Goal: Information Seeking & Learning: Learn about a topic

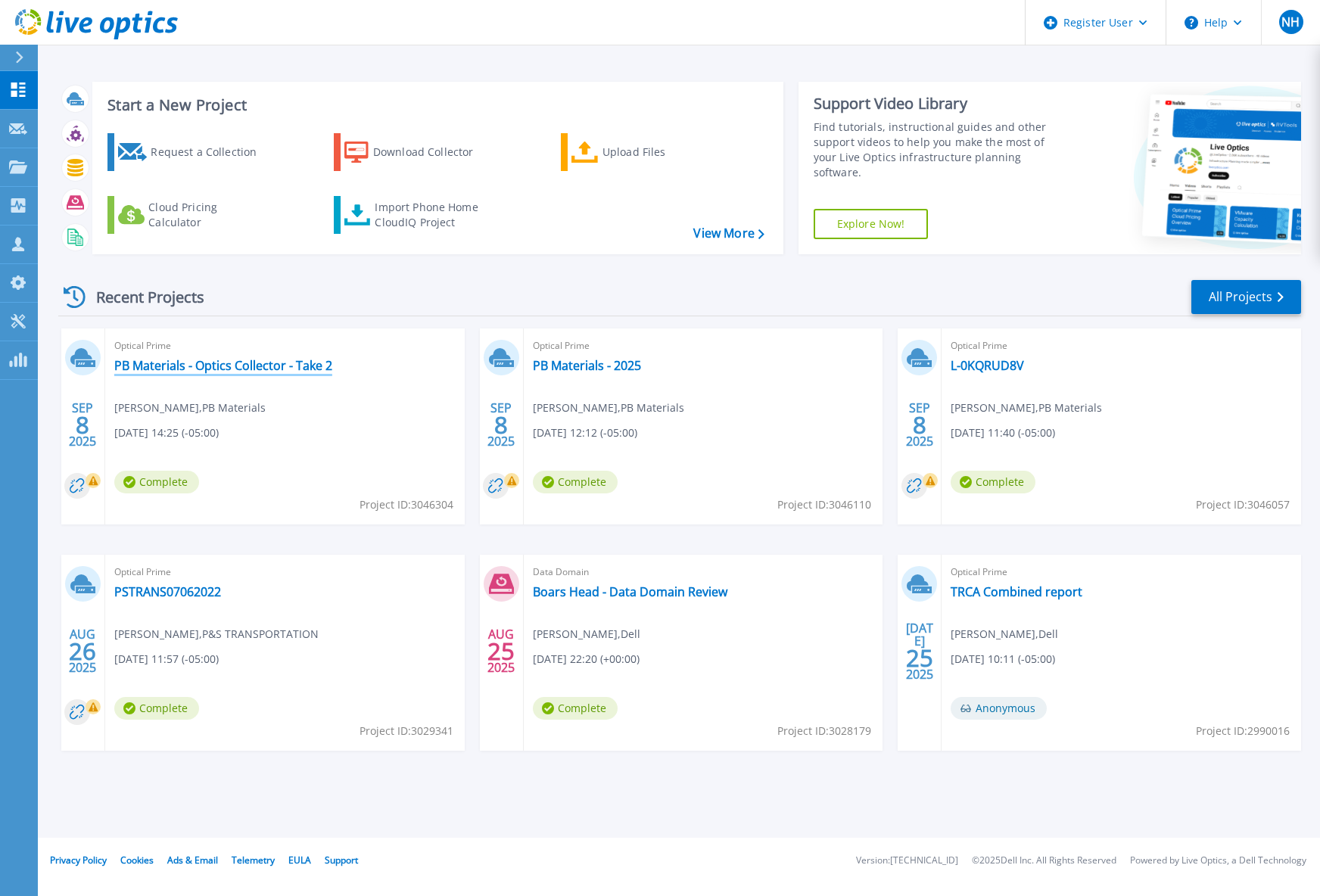
click at [304, 359] on link "PB Materials - Optics Collector - Take 2" at bounding box center [223, 365] width 218 height 16
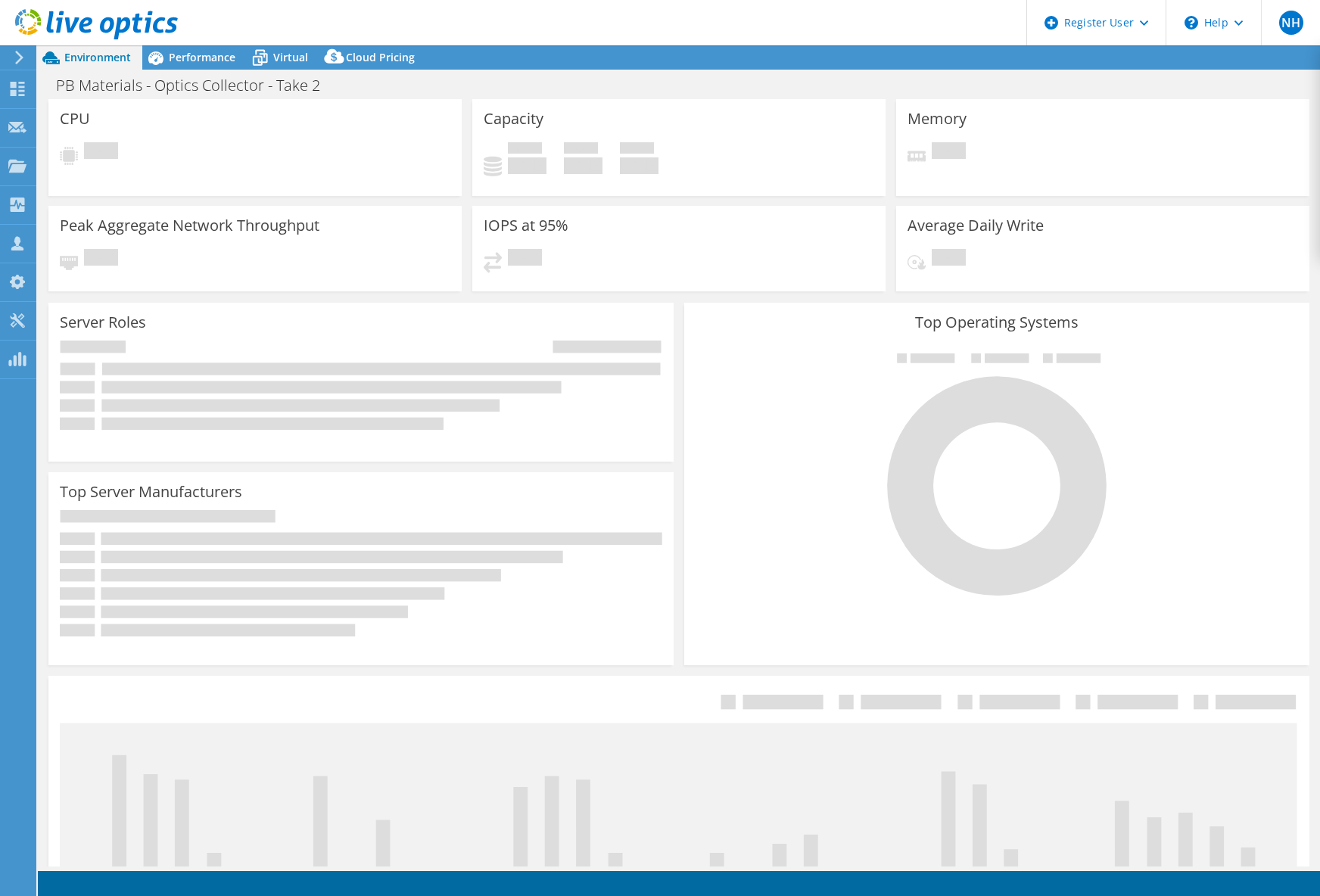
select select "USD"
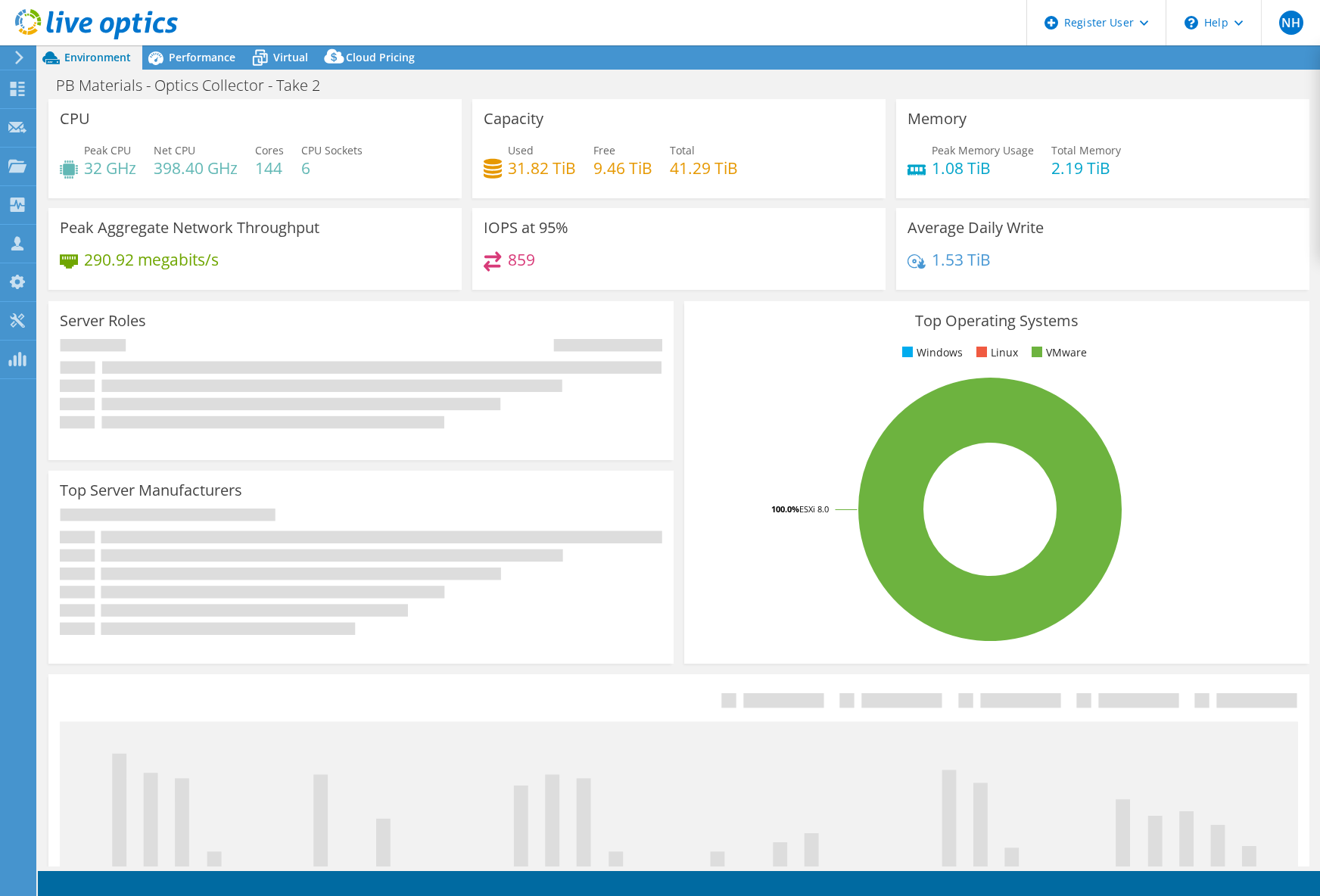
select select "USD"
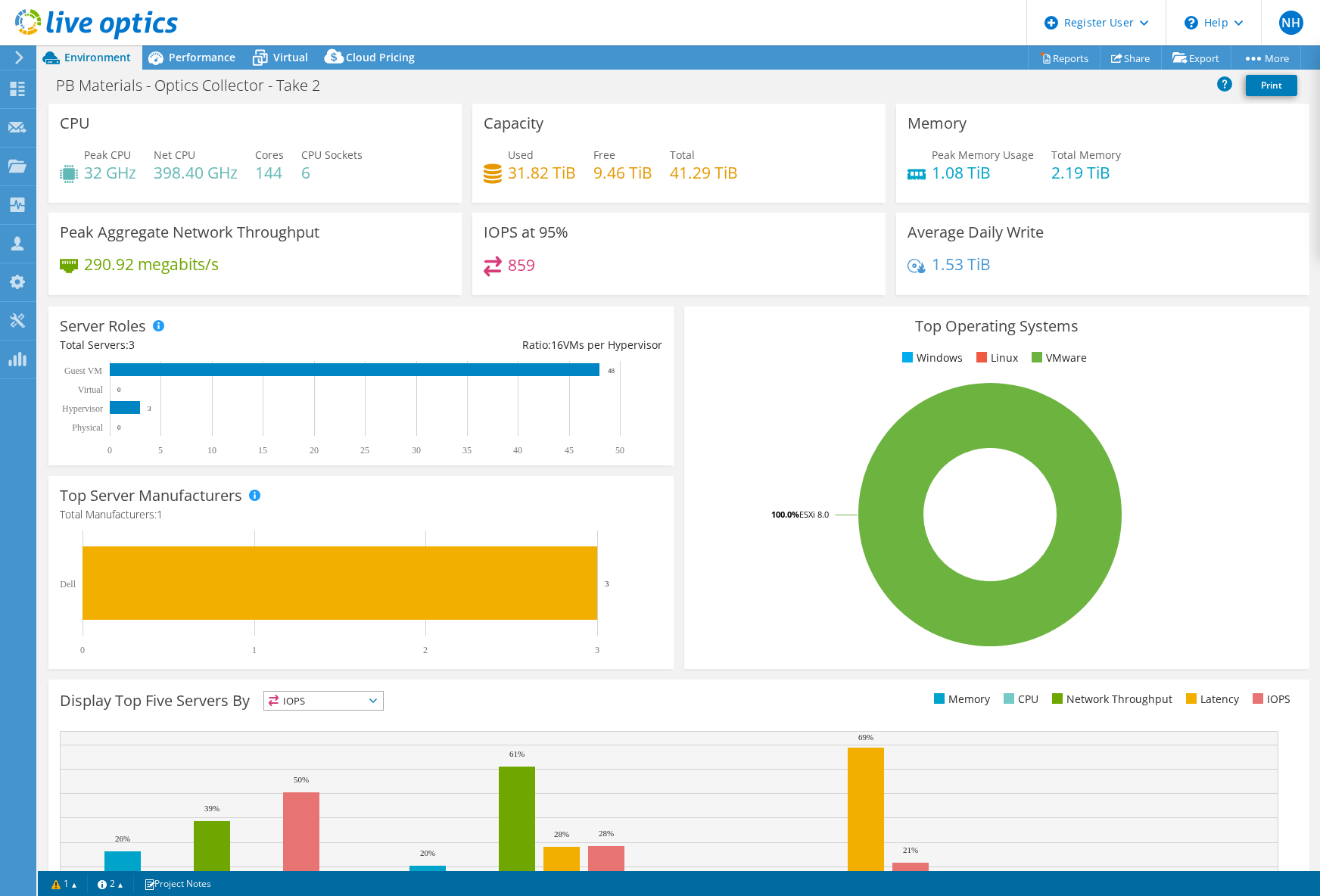
click at [468, 95] on div "PB Materials - Optics Collector - Take 2 Print" at bounding box center [678, 85] width 1283 height 28
click at [223, 60] on span "Performance" at bounding box center [202, 57] width 67 height 15
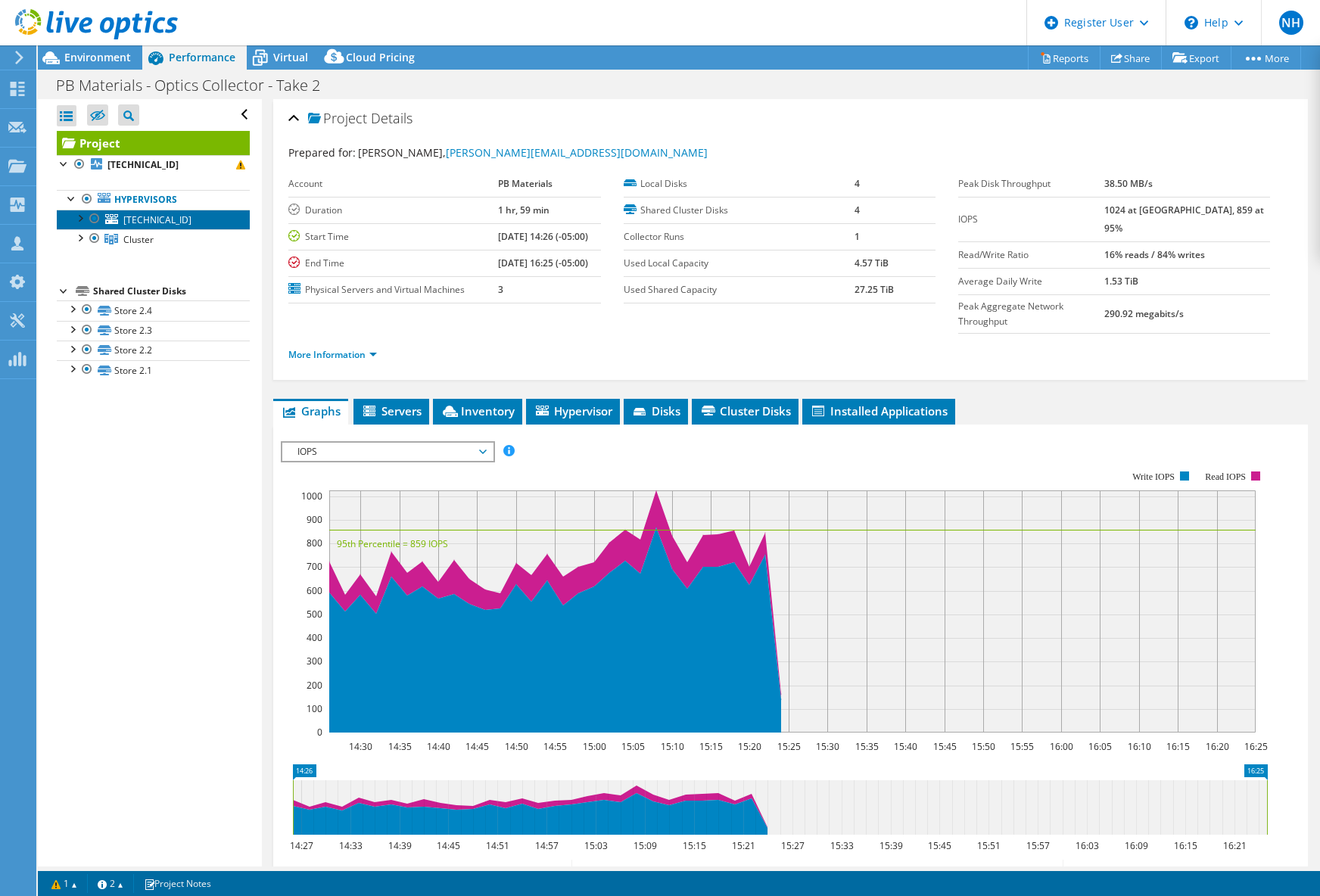
click at [171, 222] on link "10.0.0.122" at bounding box center [152, 220] width 193 height 20
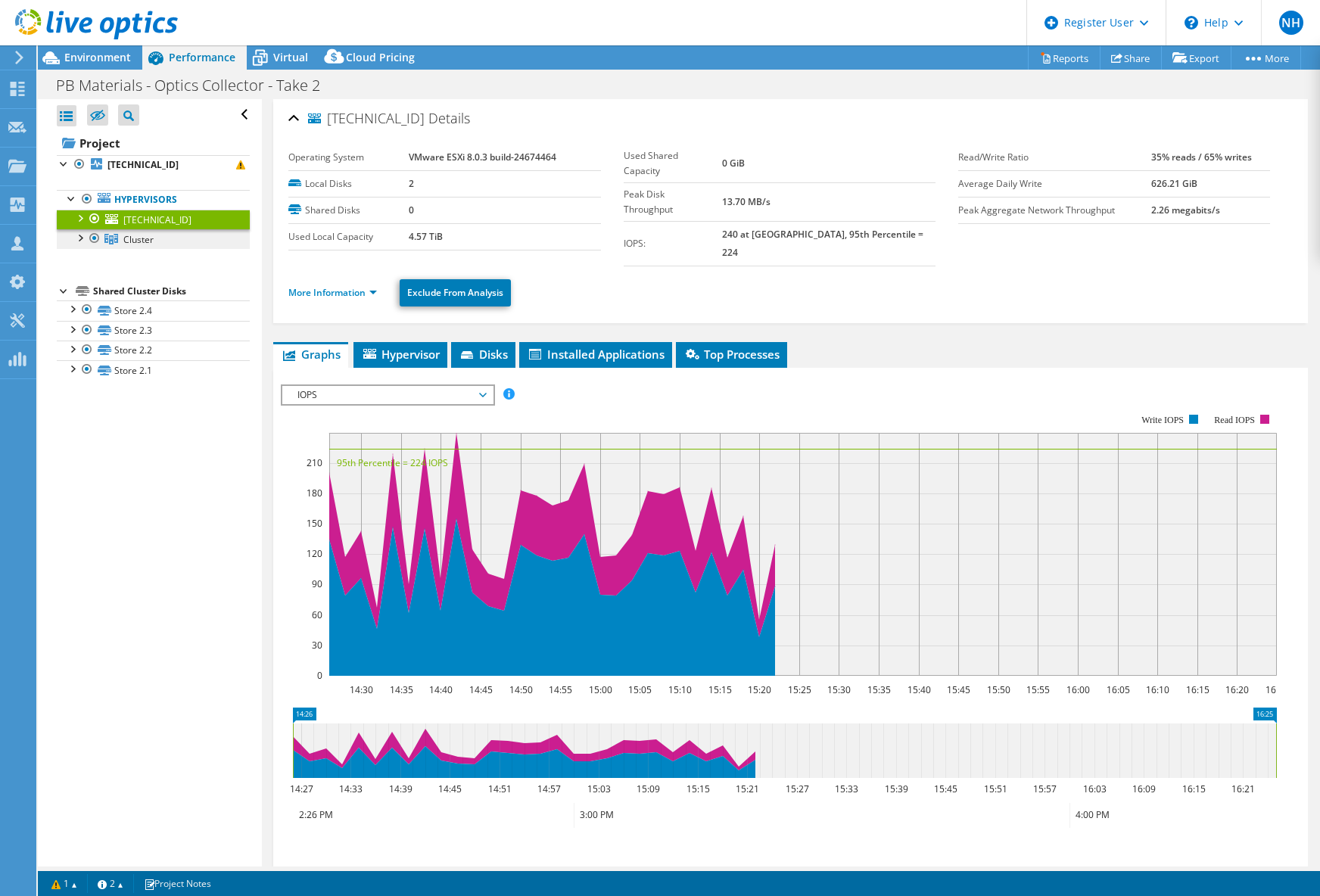
click at [166, 234] on link "Cluster" at bounding box center [152, 239] width 193 height 20
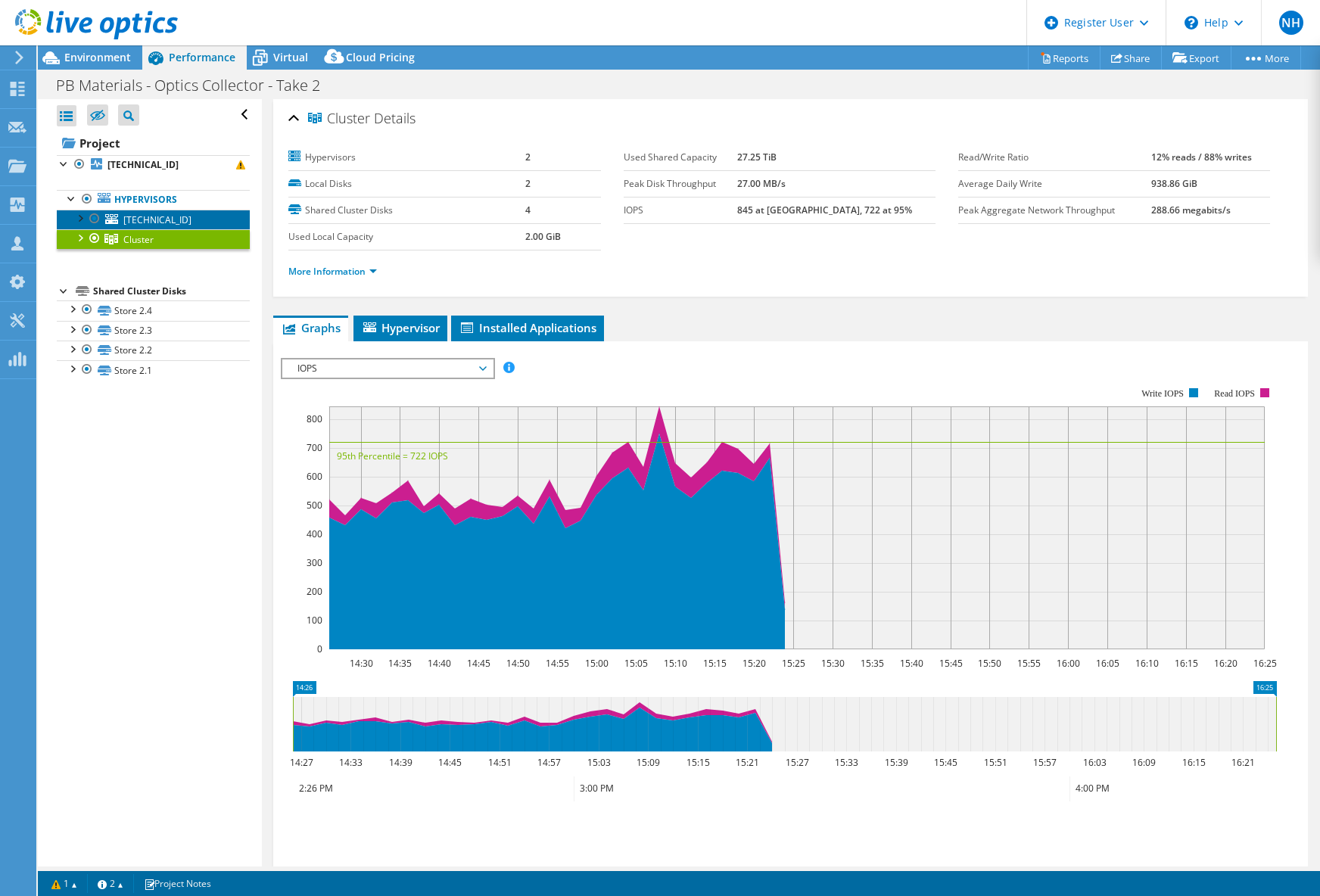
click at [173, 221] on link "[TECHNICAL_ID]" at bounding box center [152, 220] width 193 height 20
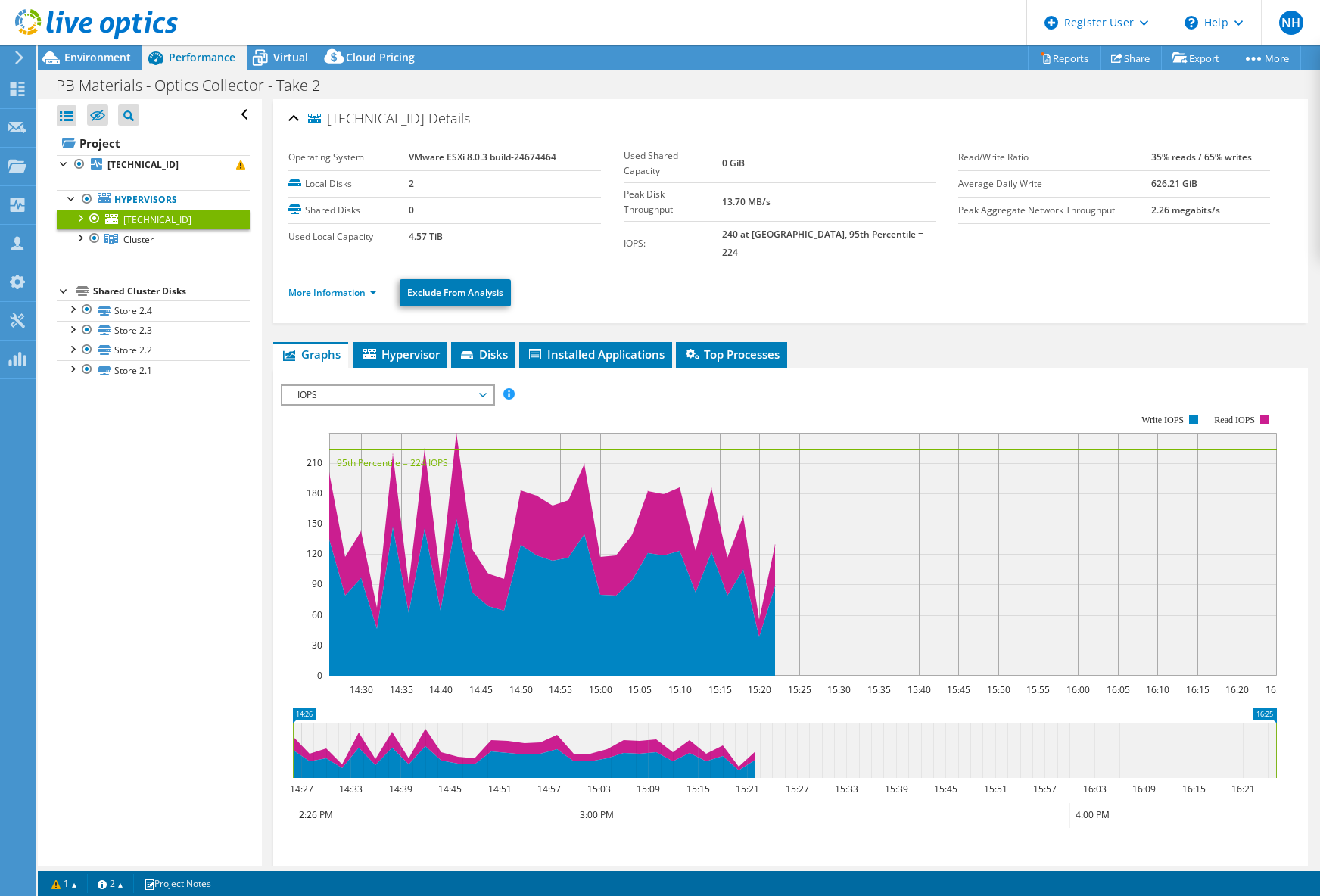
click at [357, 89] on div "PB Materials - Optics Collector - Take 2 Print" at bounding box center [678, 85] width 1283 height 28
click at [116, 68] on div "Environment" at bounding box center [89, 57] width 104 height 25
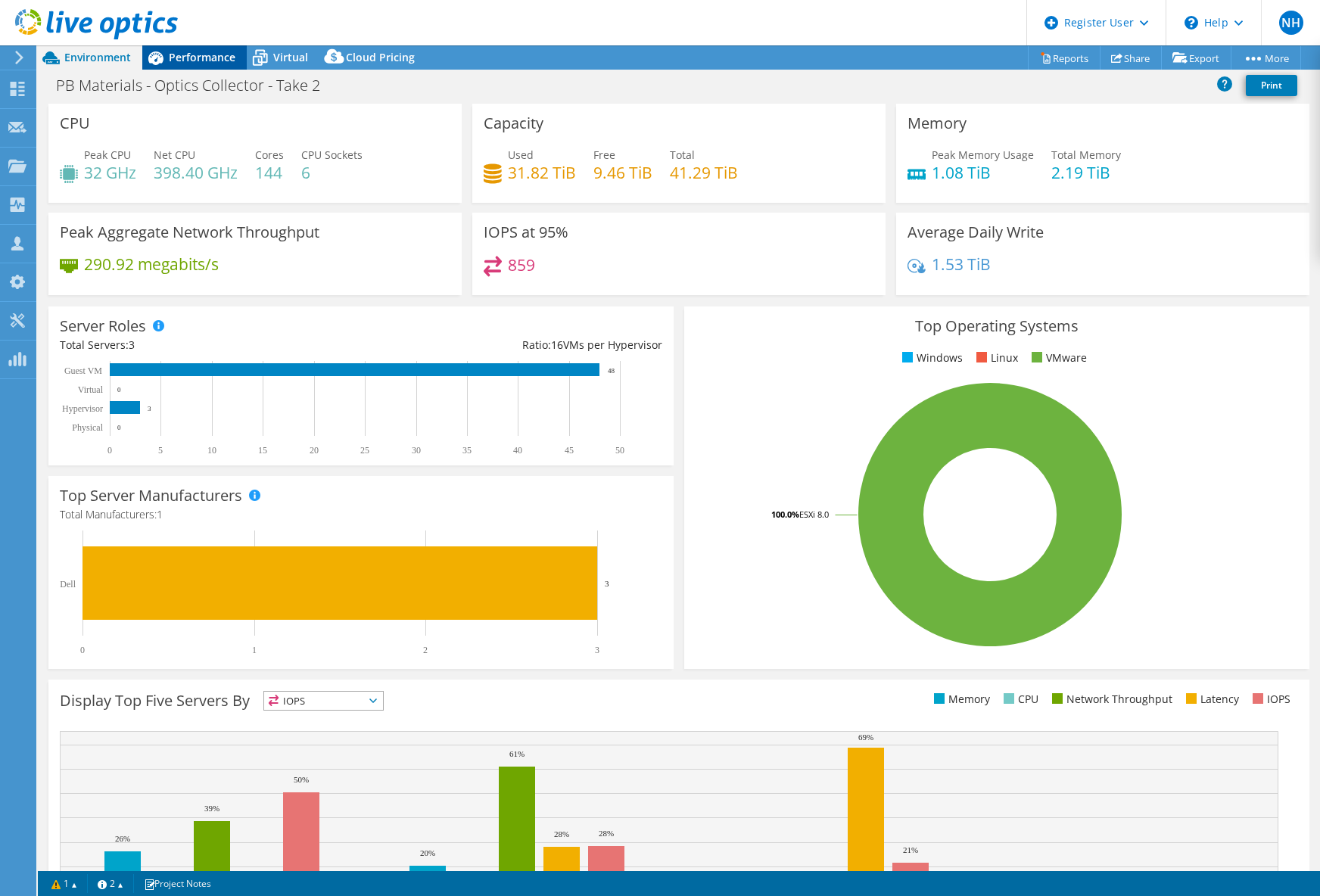
click at [189, 54] on span "Performance" at bounding box center [202, 57] width 67 height 15
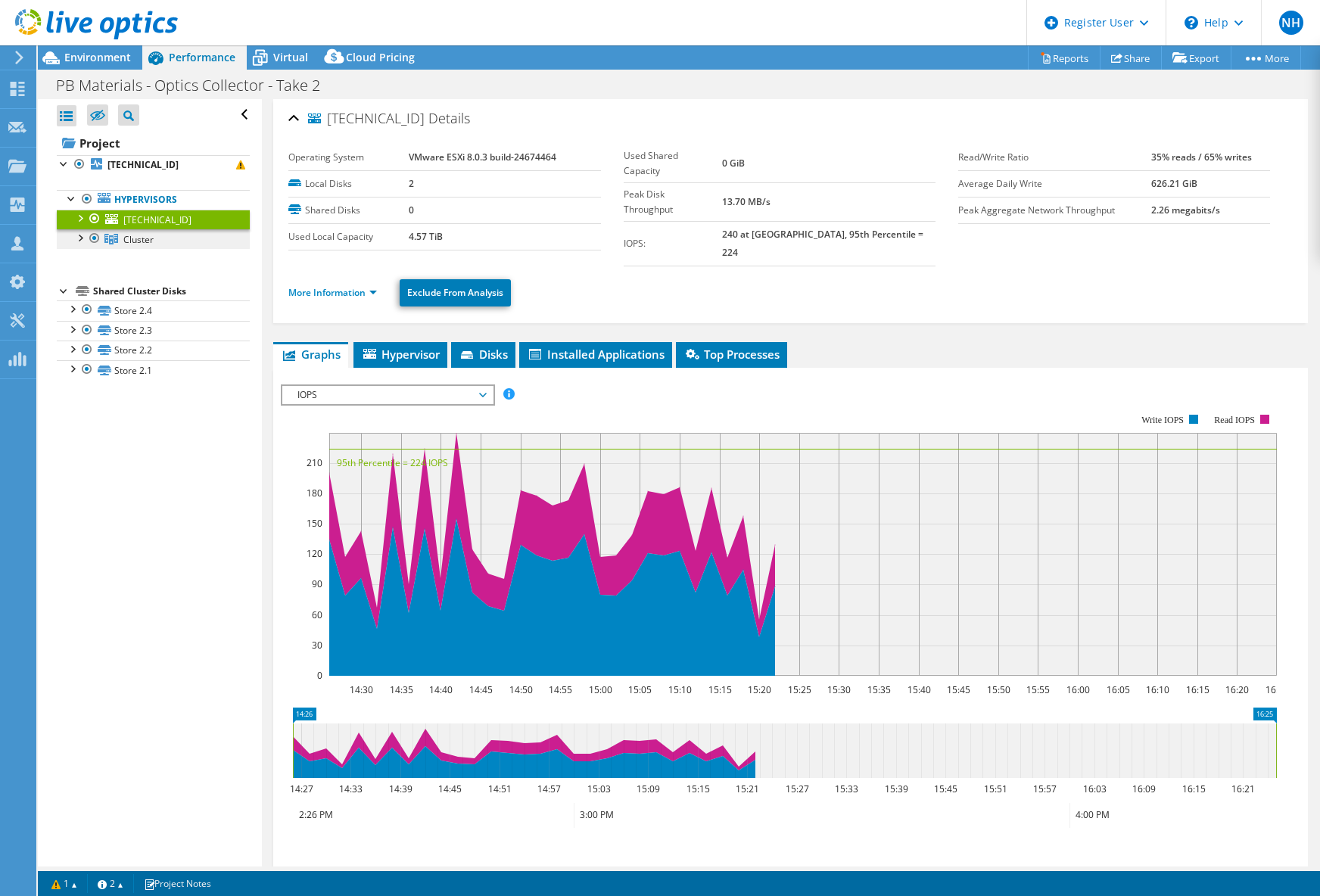
click at [153, 232] on link "Cluster" at bounding box center [152, 239] width 193 height 20
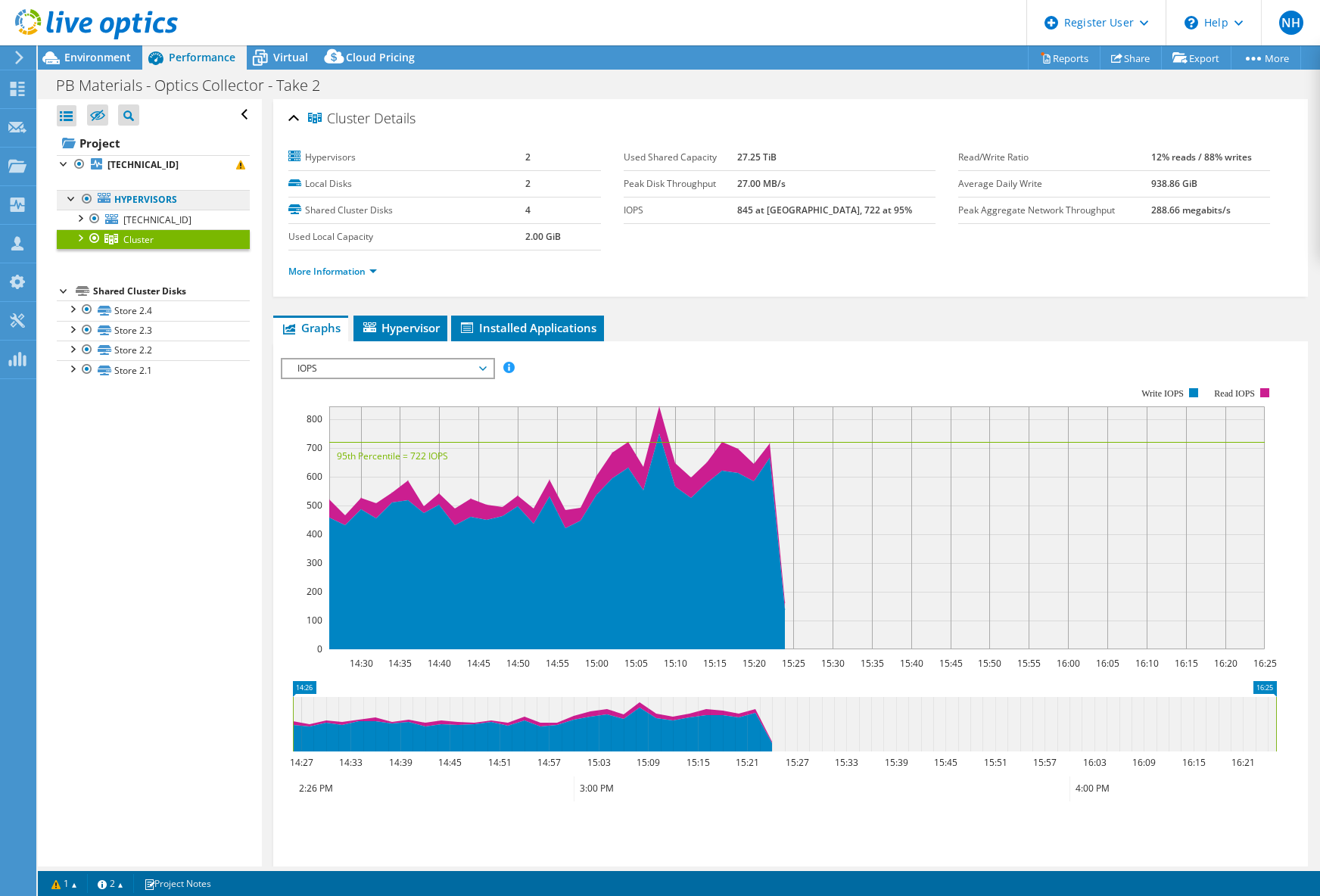
click at [156, 208] on link "Hypervisors" at bounding box center [152, 200] width 193 height 20
click at [153, 227] on link "[TECHNICAL_ID]" at bounding box center [152, 220] width 193 height 20
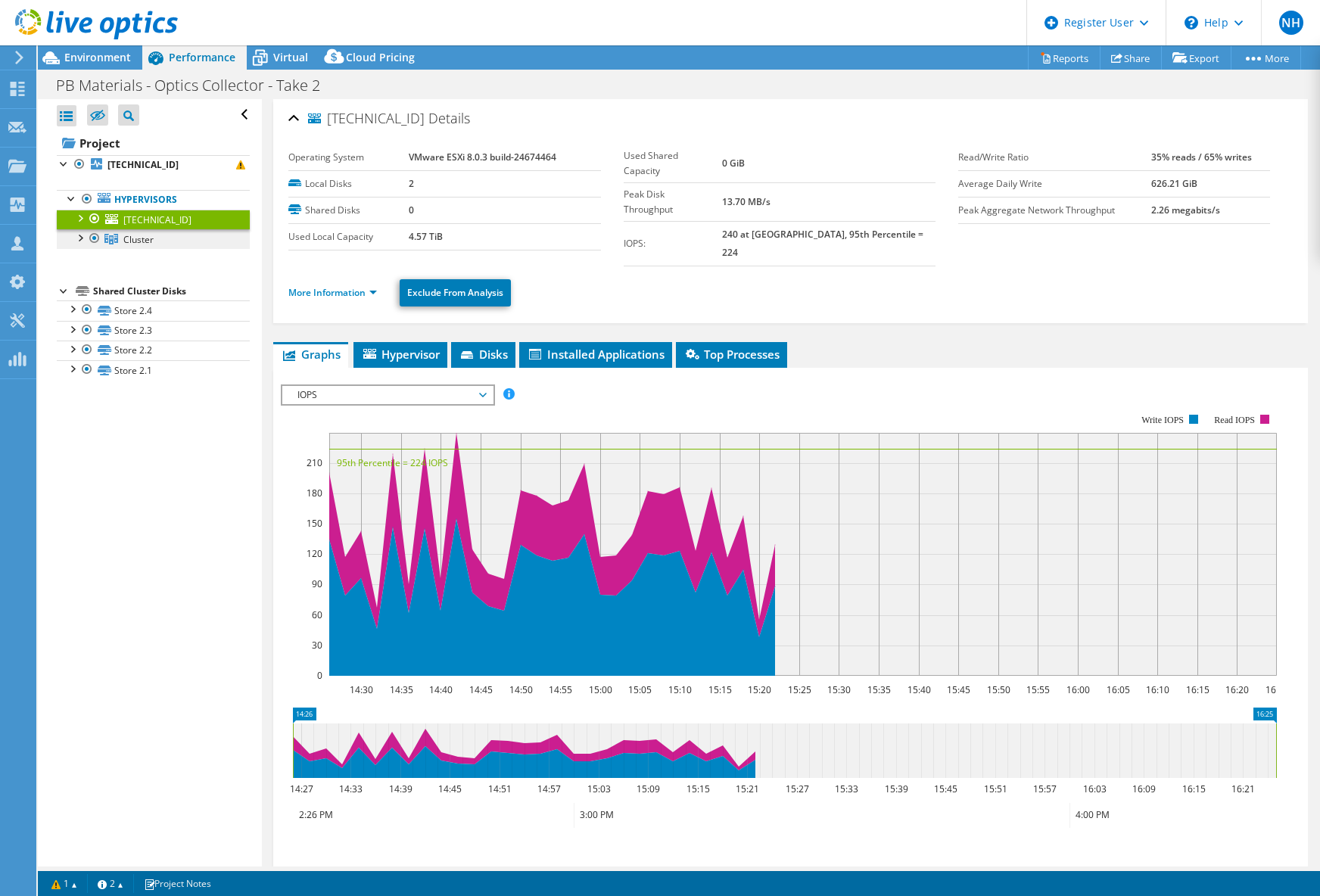
click at [150, 241] on span "Cluster" at bounding box center [138, 239] width 30 height 13
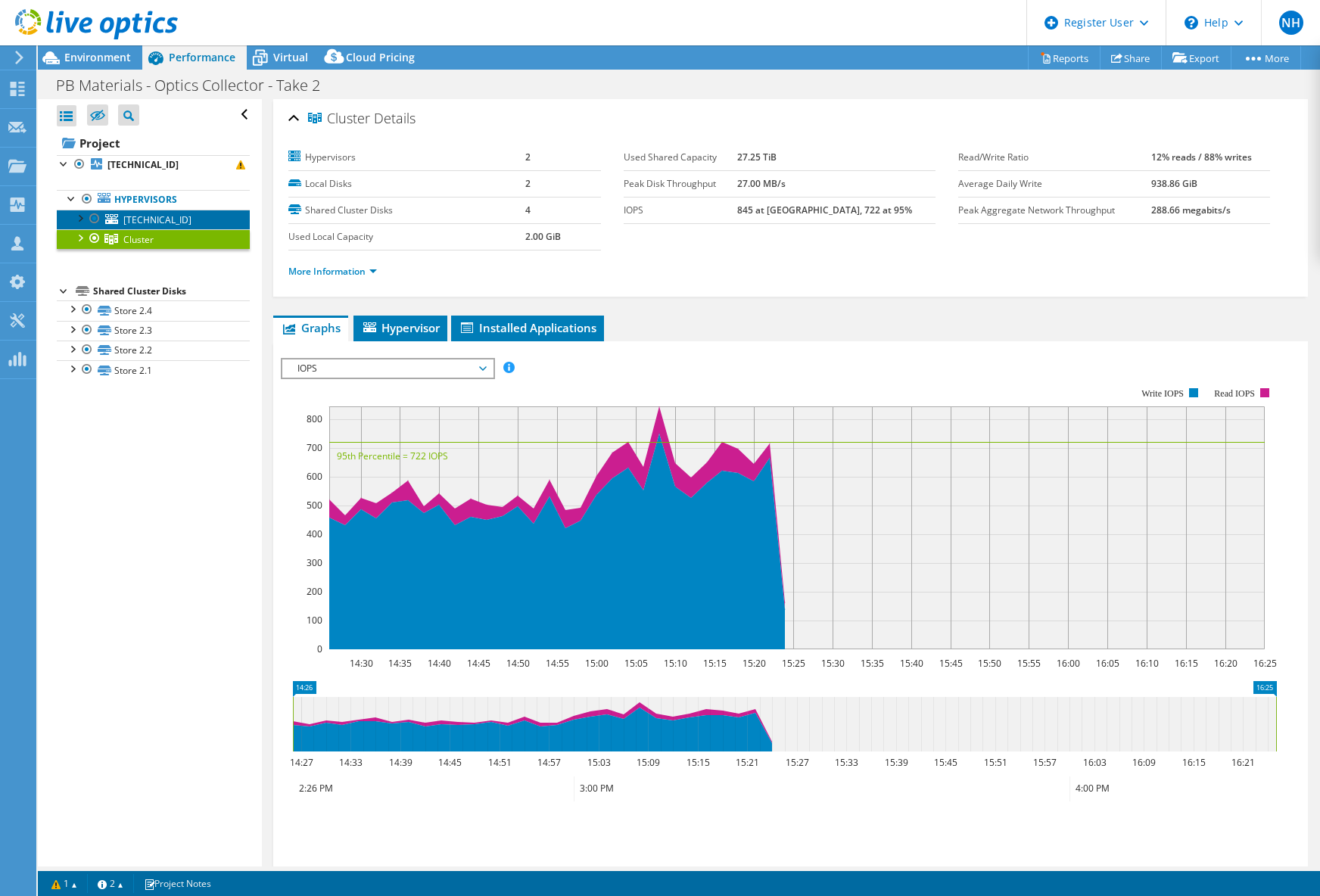
click at [157, 221] on span "[TECHNICAL_ID]" at bounding box center [157, 220] width 68 height 13
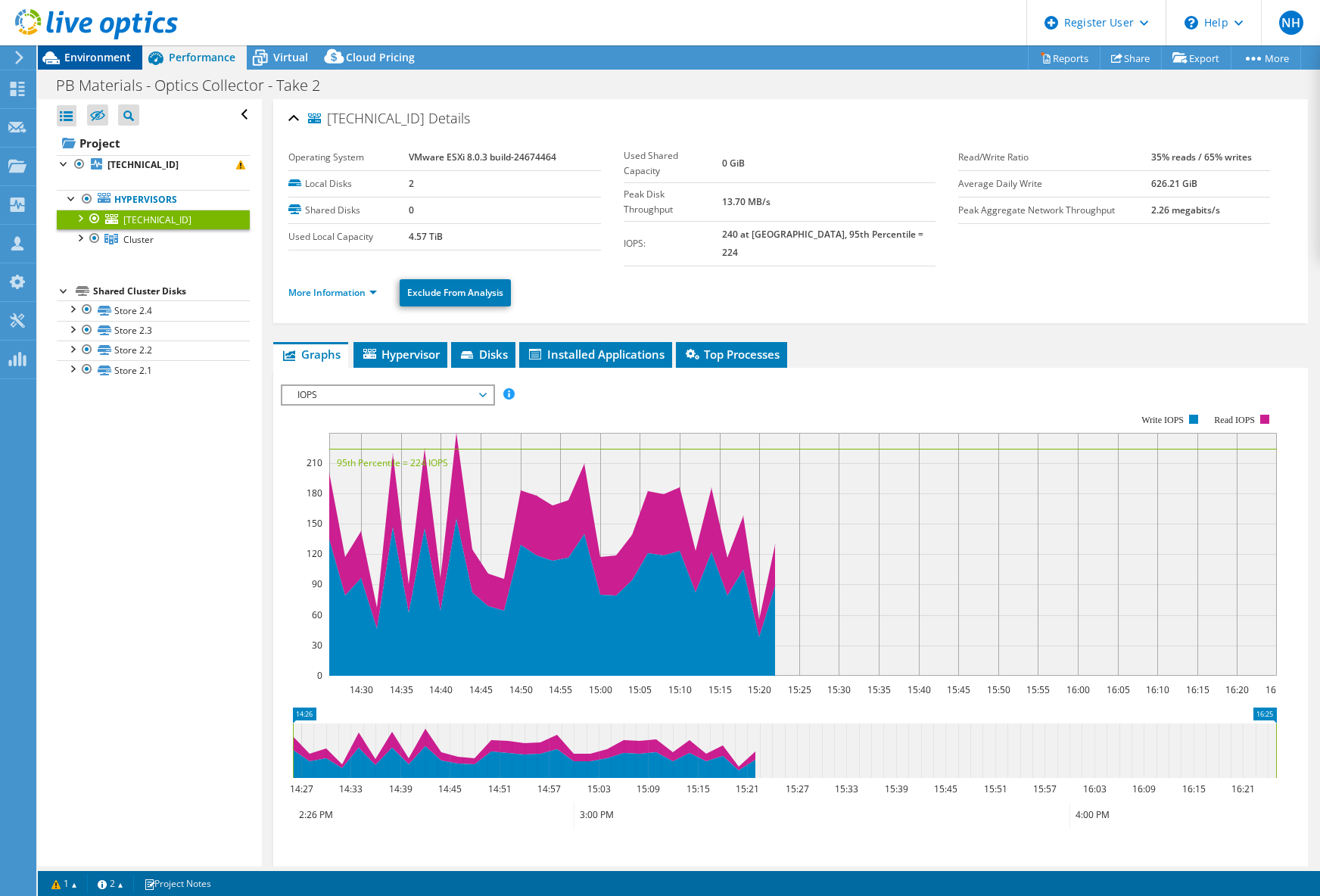
click at [85, 53] on span "Environment" at bounding box center [97, 57] width 67 height 15
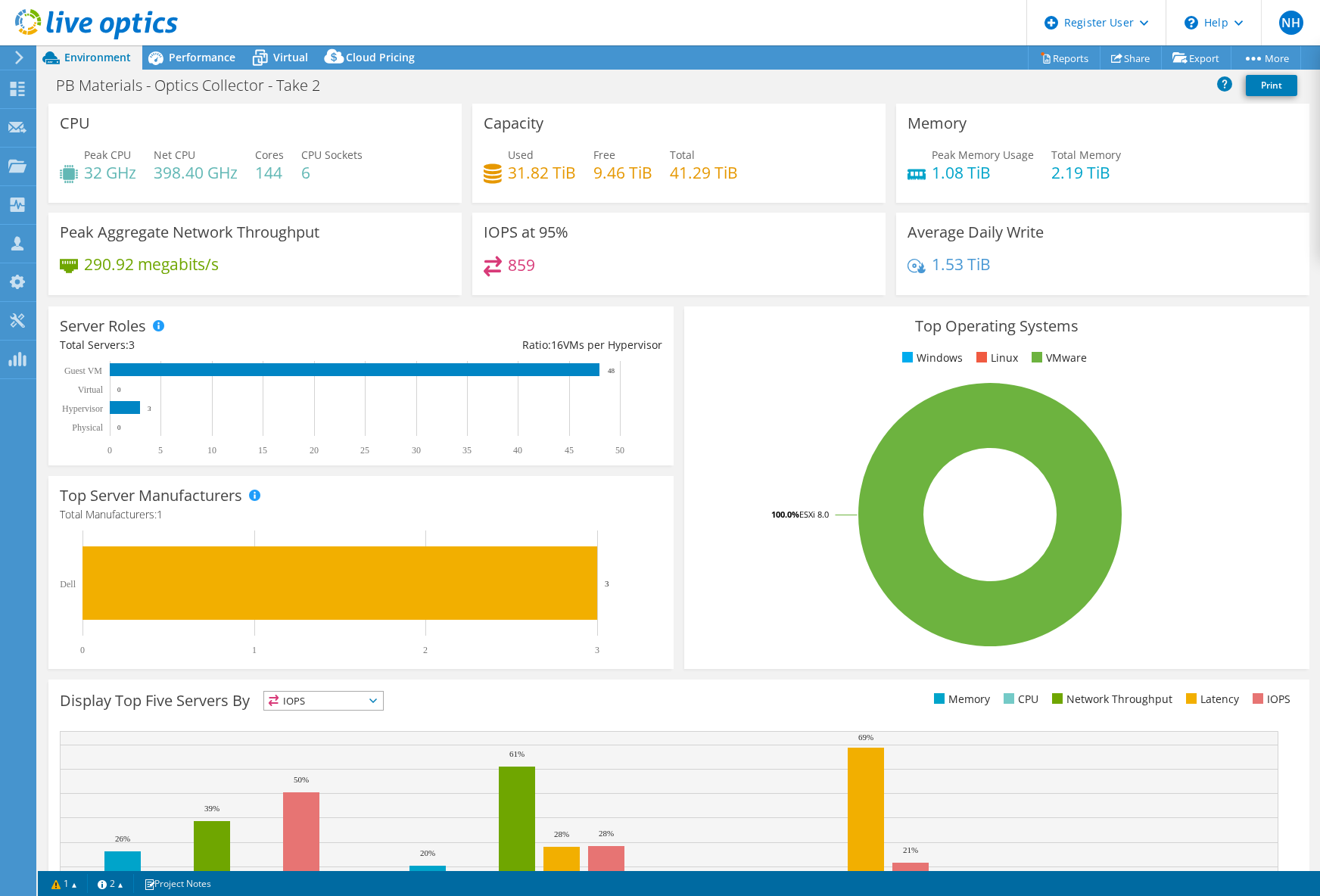
click at [885, 91] on div "PB Materials - Optics Collector - Take 2 Print" at bounding box center [678, 85] width 1283 height 28
drag, startPoint x: 324, startPoint y: 87, endPoint x: 135, endPoint y: 96, distance: 189.2
click at [135, 96] on div "PB Materials - Optics Collector - Take 2 Print" at bounding box center [678, 85] width 1283 height 28
click at [493, 71] on div "PB Materials - Optics Collector - Take 2 Print" at bounding box center [678, 85] width 1283 height 28
click at [493, 87] on div "PB Materials - Optics Collector - Take 2 Print" at bounding box center [678, 85] width 1283 height 28
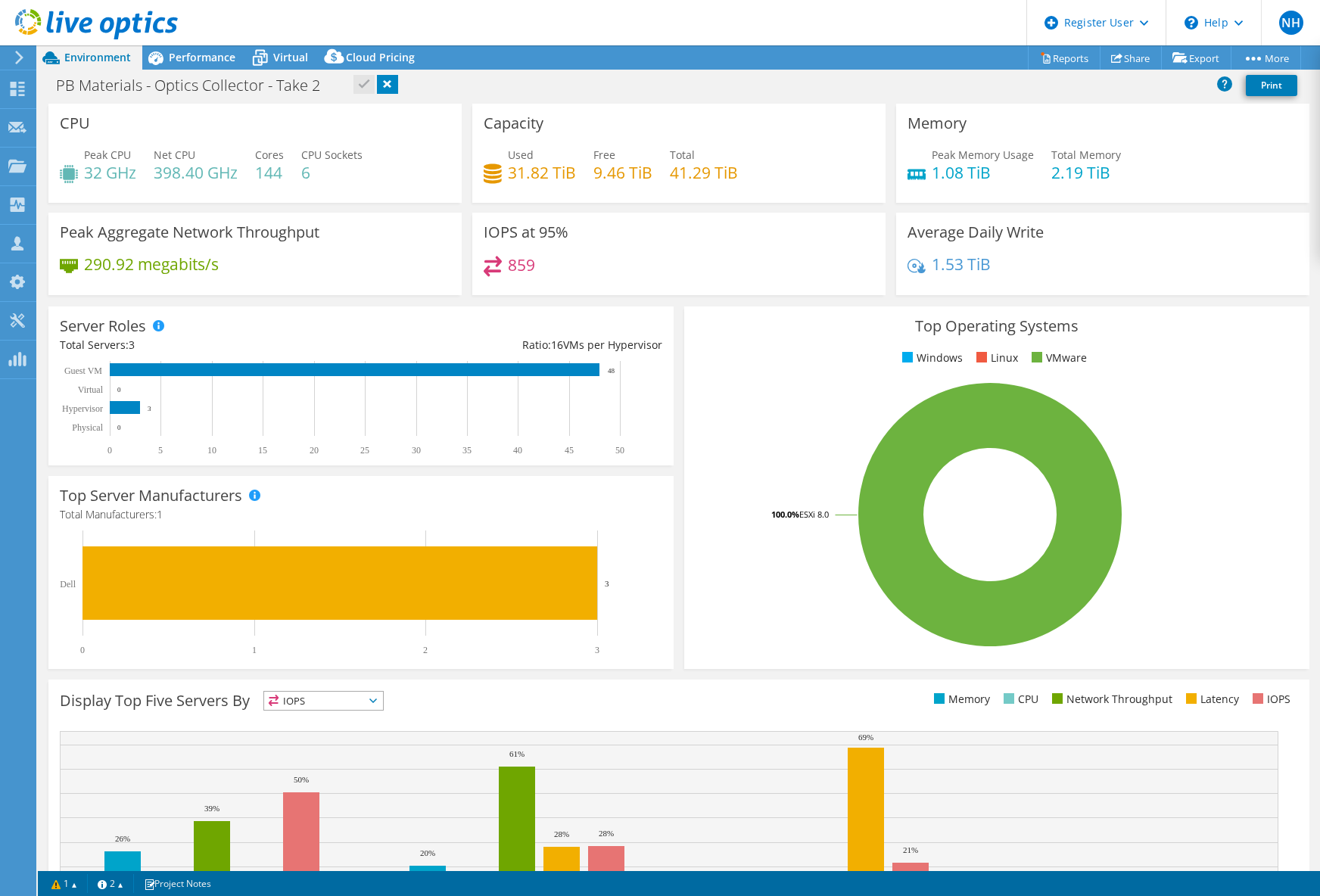
click at [390, 86] on link at bounding box center [387, 84] width 21 height 19
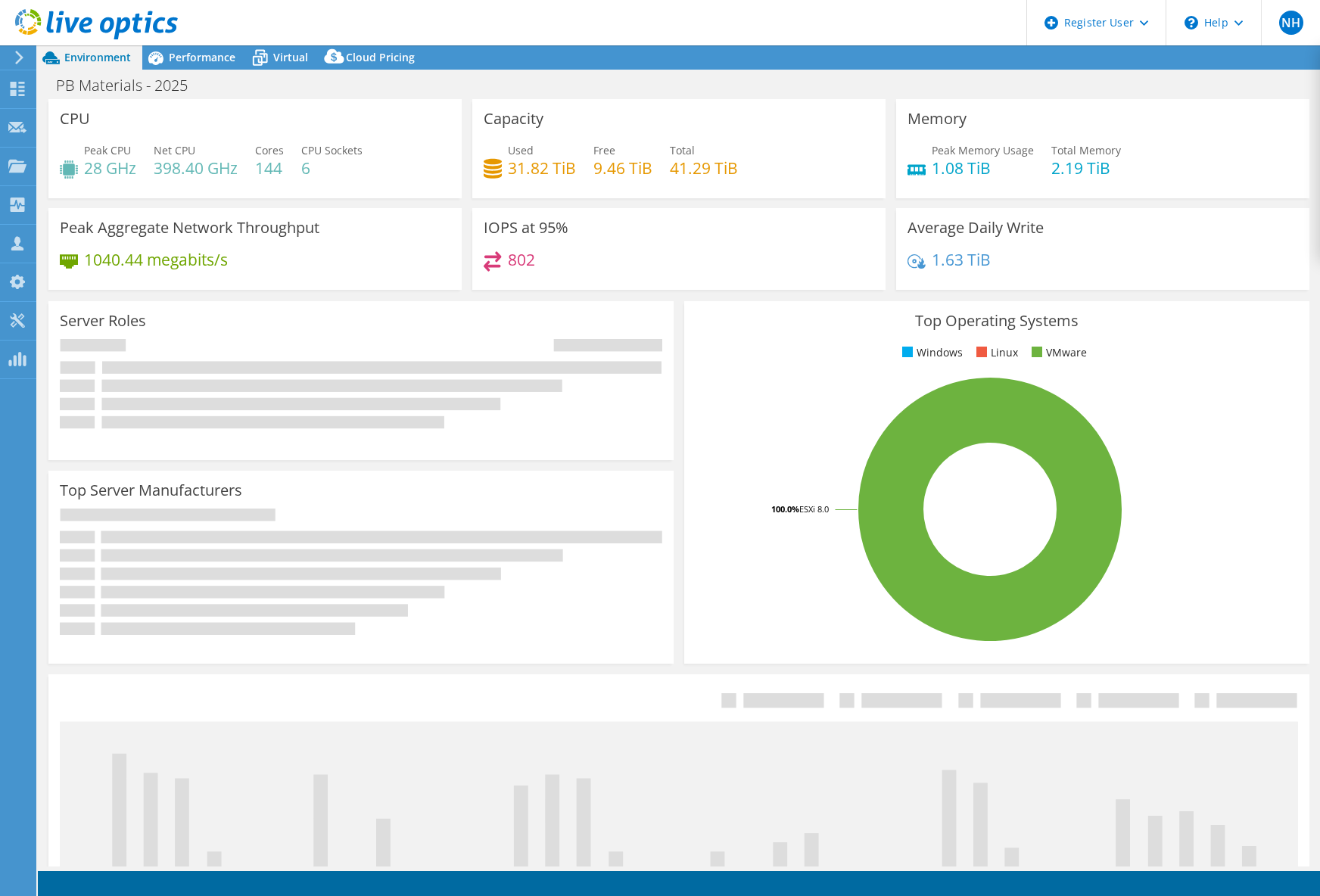
select select "USD"
